Goal: Book appointment/travel/reservation

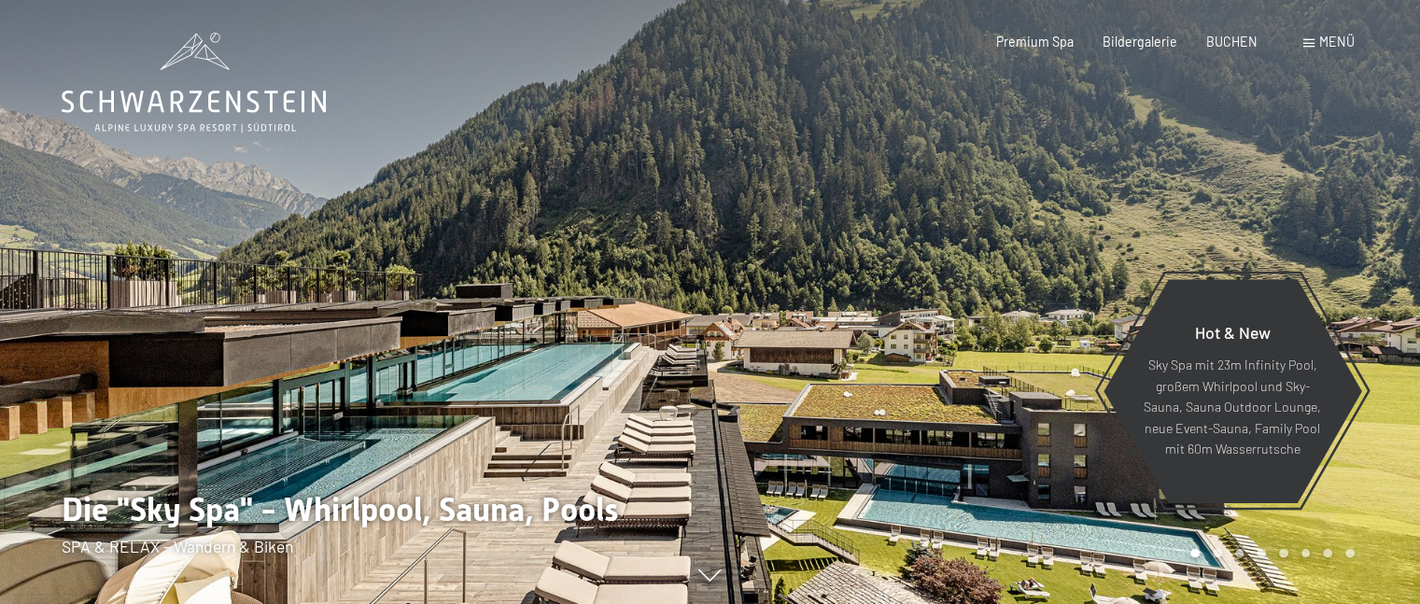
click at [1337, 41] on span "Menü" at bounding box center [1336, 42] width 35 height 16
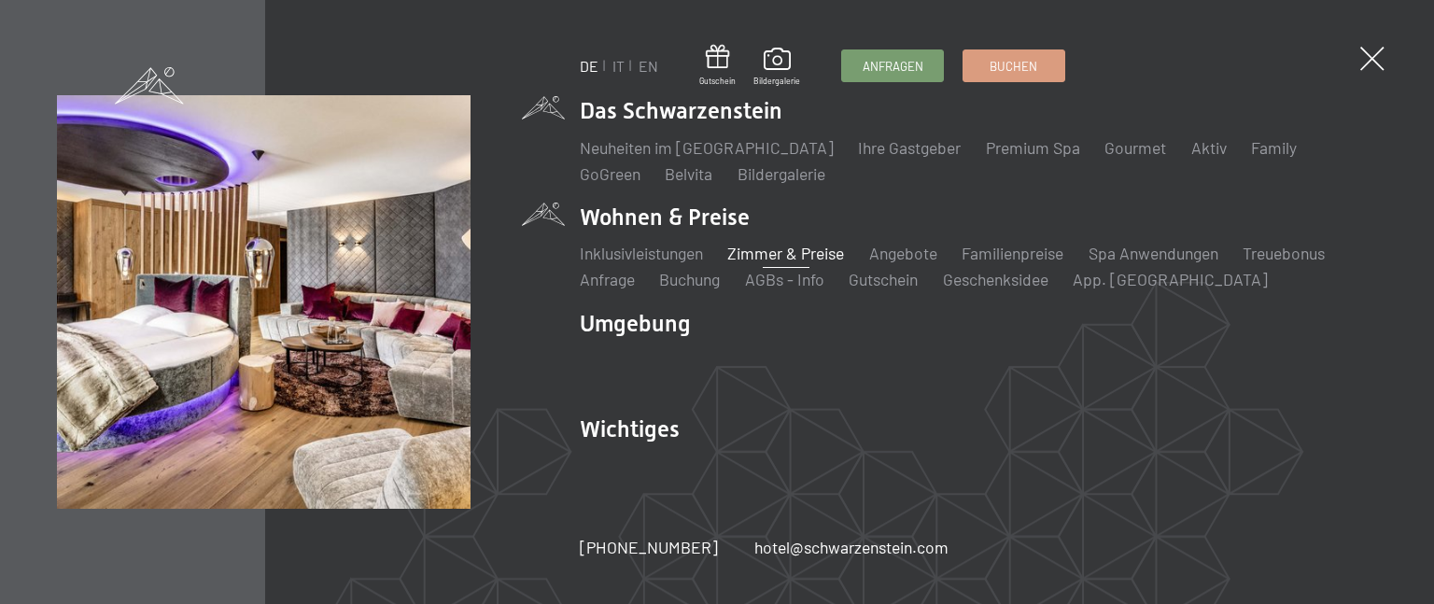
click at [764, 245] on link "Zimmer & Preise" at bounding box center [785, 253] width 117 height 21
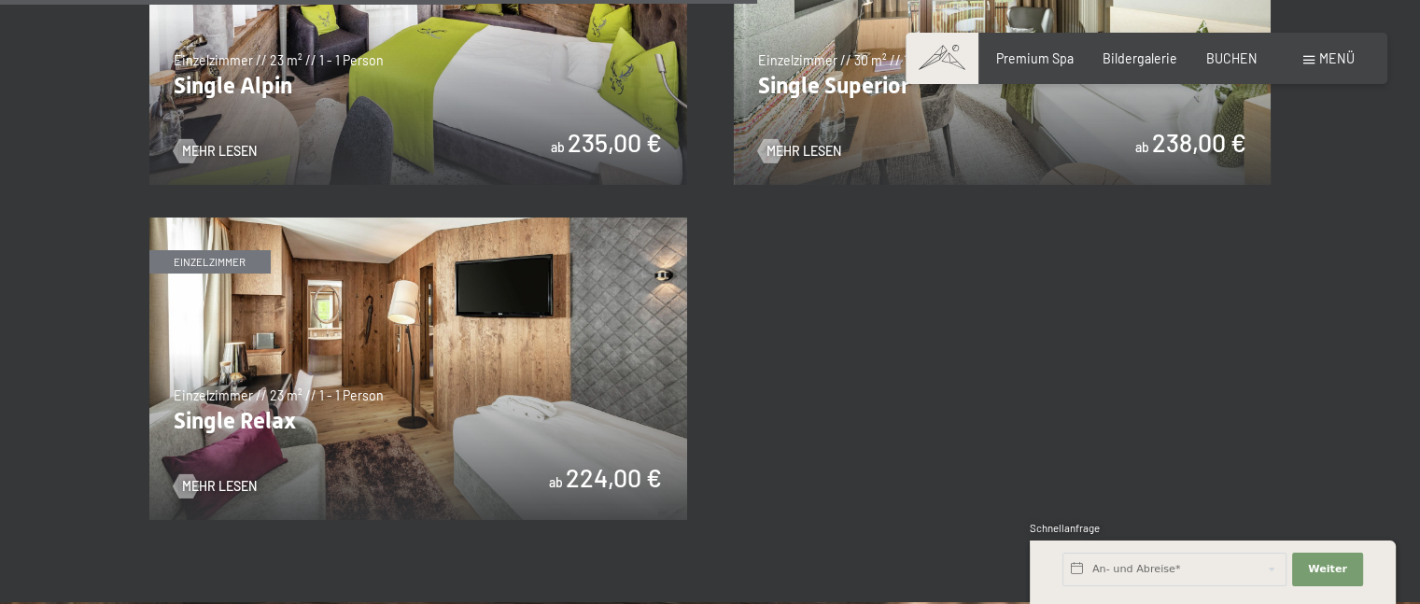
scroll to position [3050, 0]
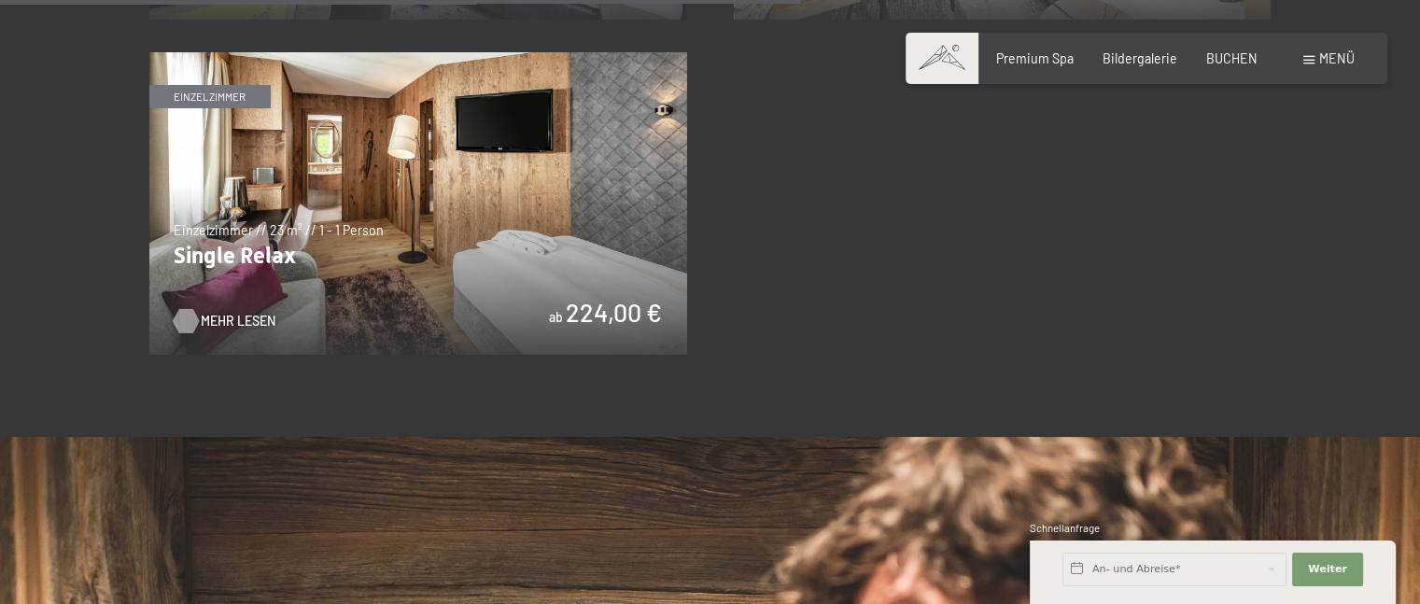
click at [225, 320] on span "Mehr Lesen" at bounding box center [238, 321] width 75 height 19
